Goal: Download file/media

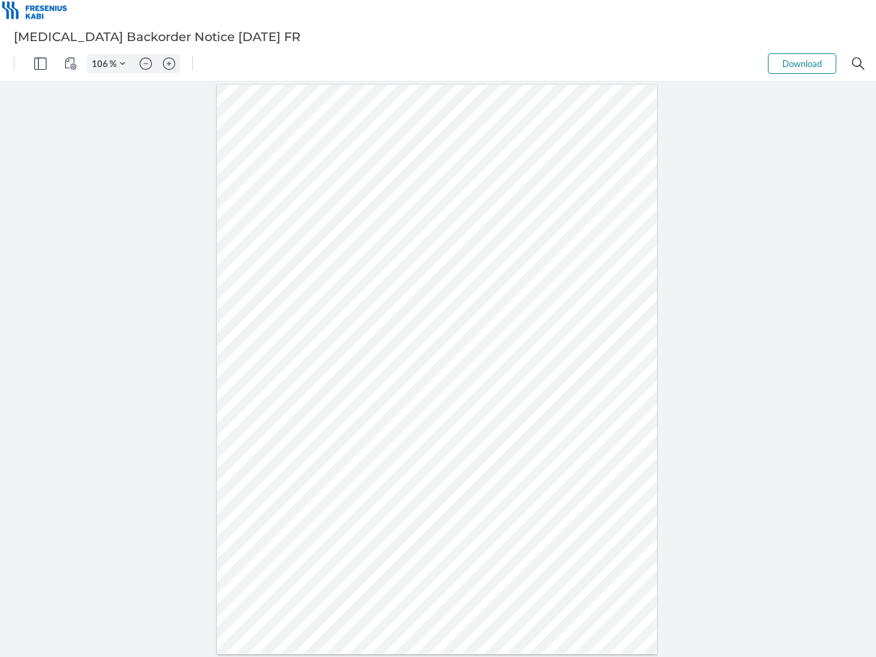
click at [40, 64] on img "Panel" at bounding box center [40, 64] width 12 height 12
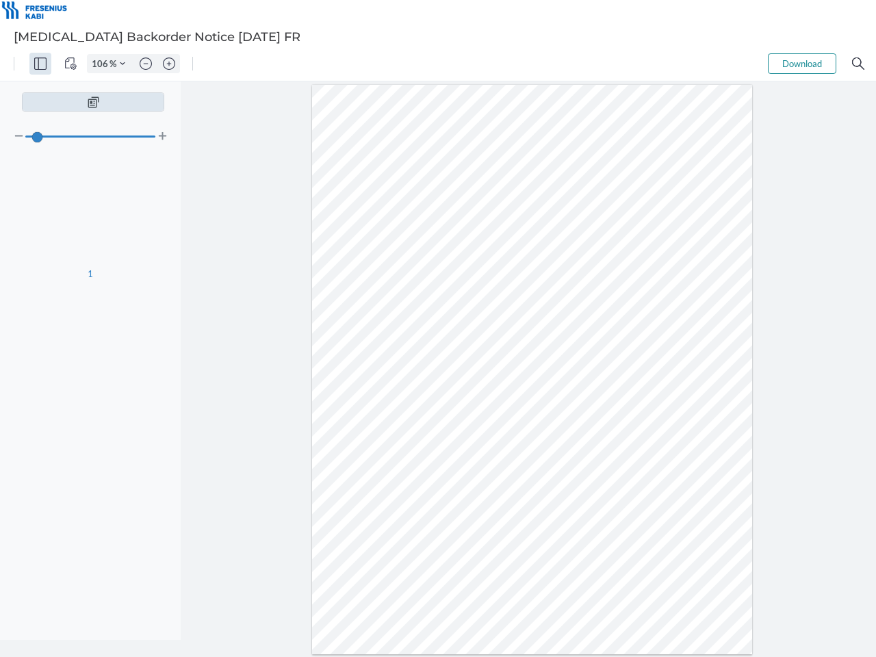
click at [71, 64] on img "View Controls" at bounding box center [70, 64] width 12 height 12
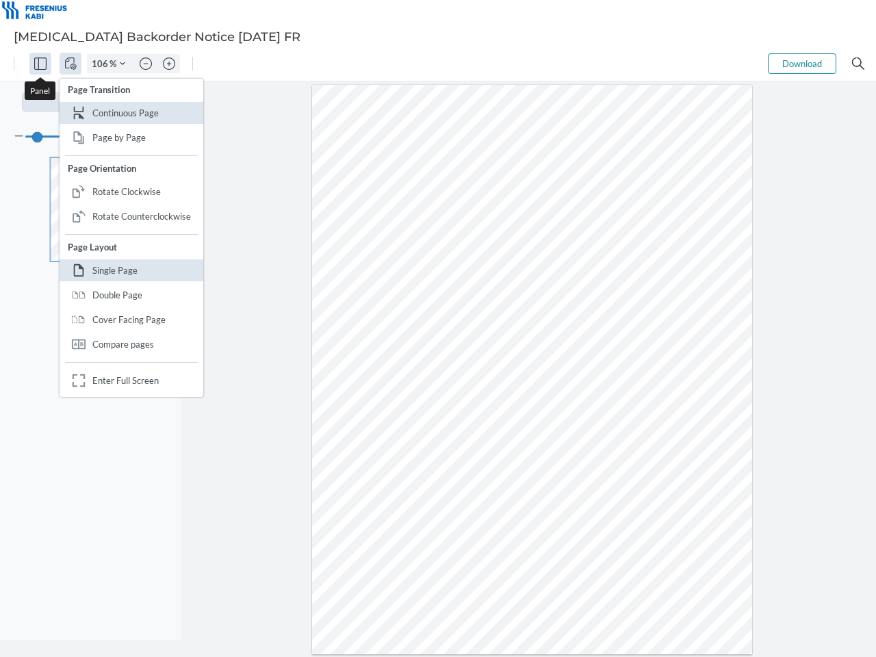
click at [102, 64] on input "106" at bounding box center [99, 64] width 22 height 12
click at [123, 64] on img "Zoom Controls" at bounding box center [122, 63] width 5 height 5
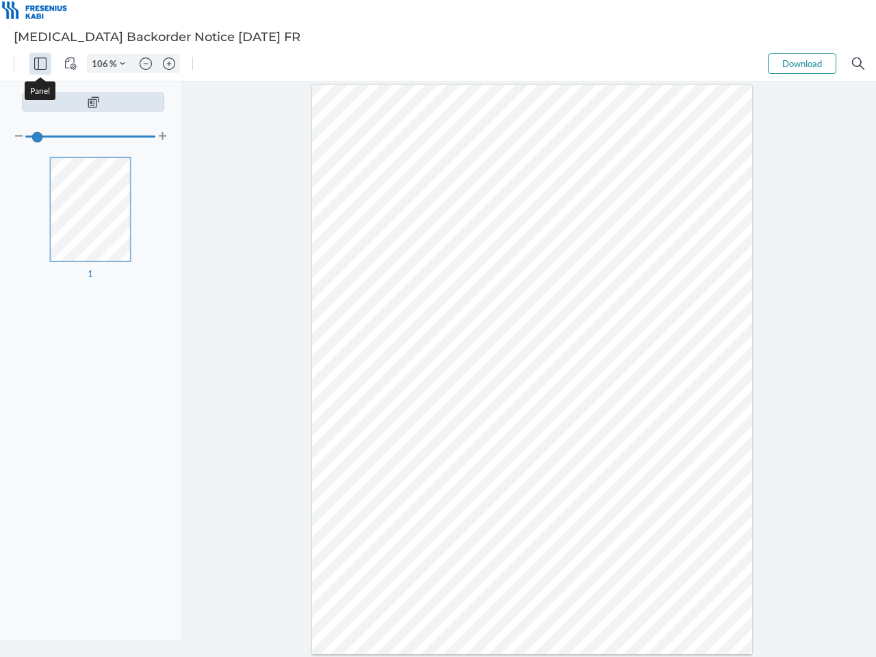
click at [146, 64] on img "Zoom out" at bounding box center [146, 64] width 12 height 12
click at [169, 64] on img "Zoom in" at bounding box center [169, 64] width 12 height 12
type input "106"
click at [802, 64] on button "Download" at bounding box center [802, 63] width 68 height 21
click at [859, 64] on img "Search" at bounding box center [858, 64] width 12 height 12
